Goal: Navigation & Orientation: Find specific page/section

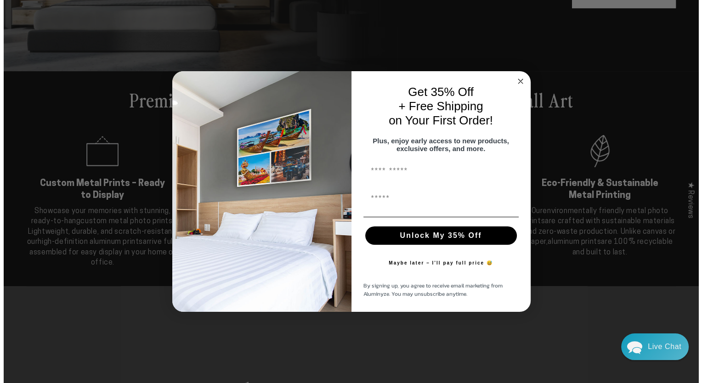
scroll to position [231, 0]
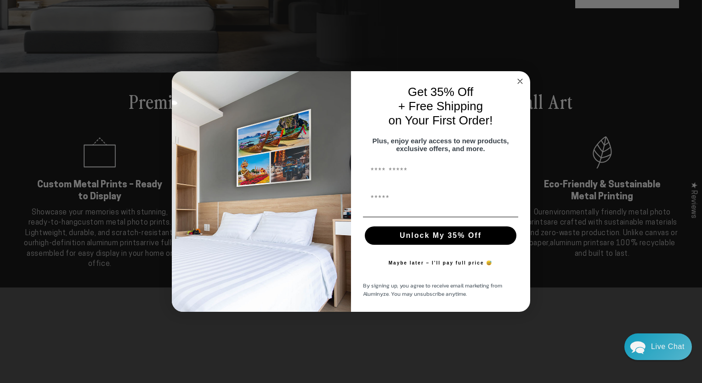
click at [522, 76] on circle "Close dialog" at bounding box center [520, 81] width 11 height 11
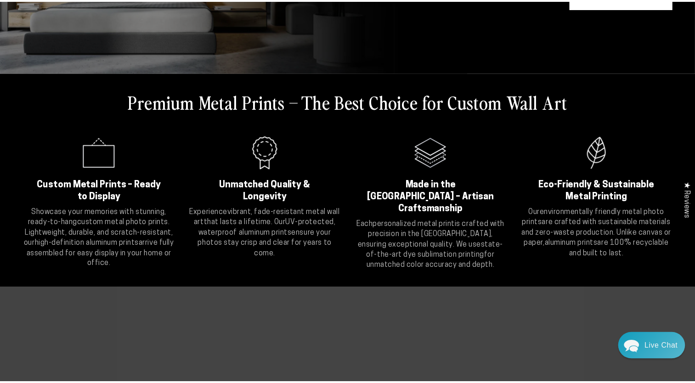
scroll to position [230, 0]
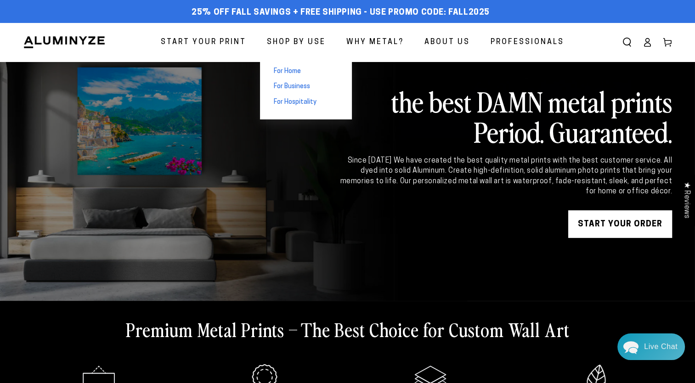
click at [294, 71] on span "For Home" at bounding box center [287, 71] width 27 height 9
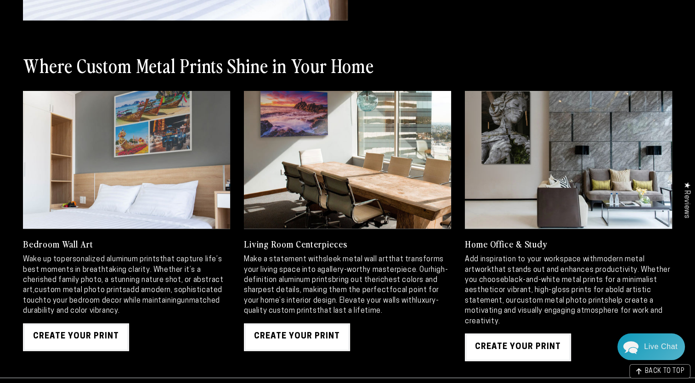
scroll to position [965, 0]
